Goal: Transaction & Acquisition: Purchase product/service

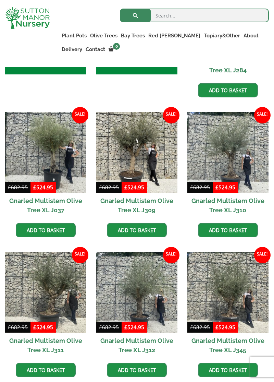
scroll to position [411, 0]
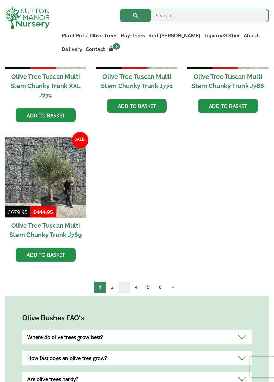
click at [119, 282] on link "3" at bounding box center [124, 287] width 12 height 11
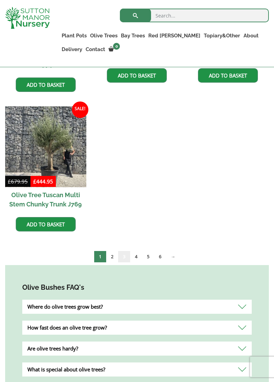
scroll to position [1099, 0]
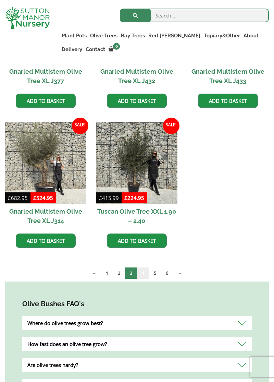
click at [144, 272] on link "4" at bounding box center [143, 272] width 12 height 11
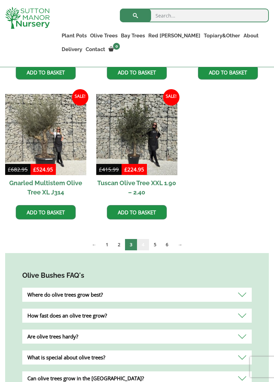
scroll to position [449, 0]
